Goal: Book appointment/travel/reservation

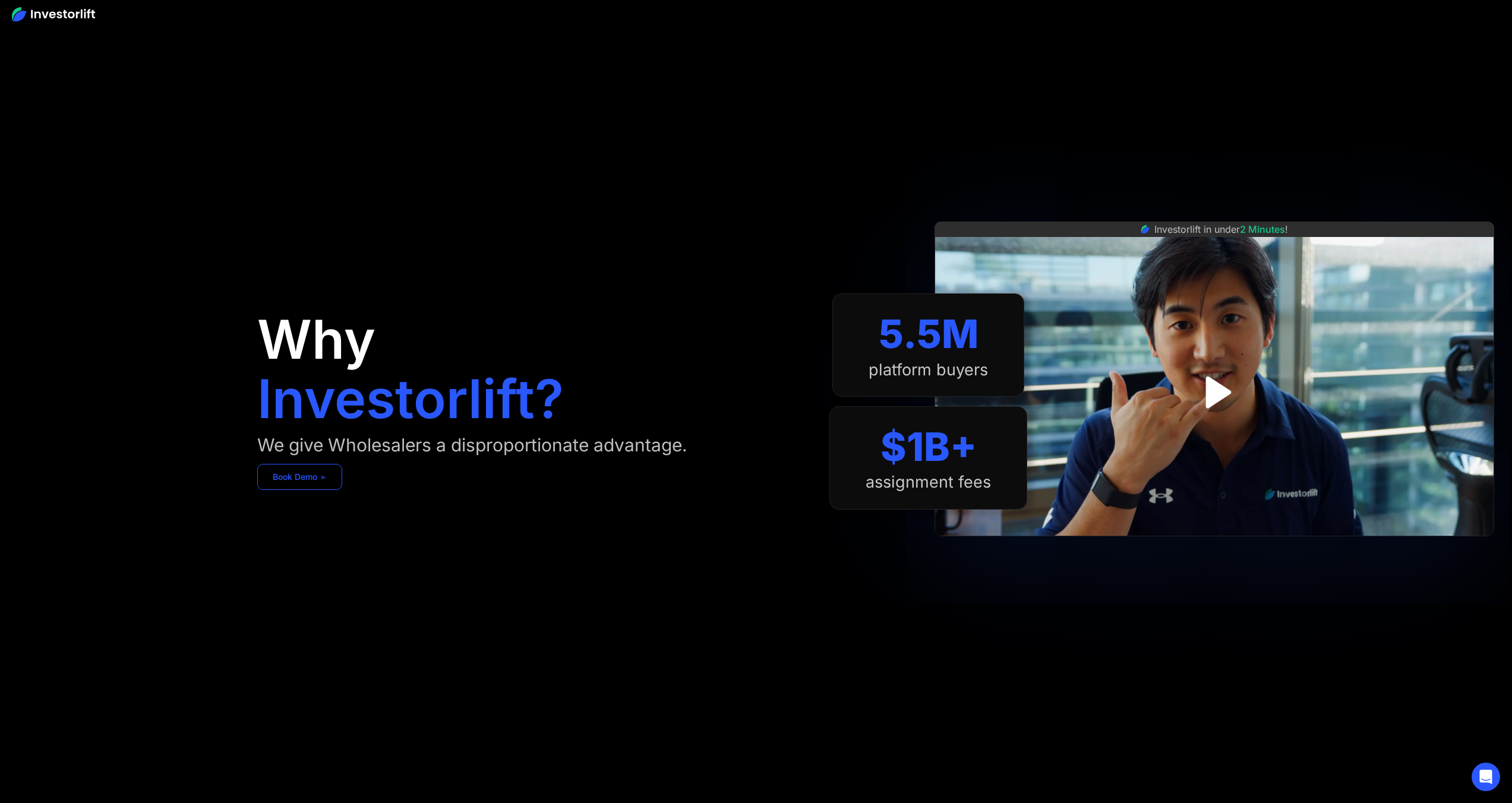
click at [315, 478] on link "Book Demo ➢" at bounding box center [300, 477] width 85 height 26
